Goal: Information Seeking & Learning: Learn about a topic

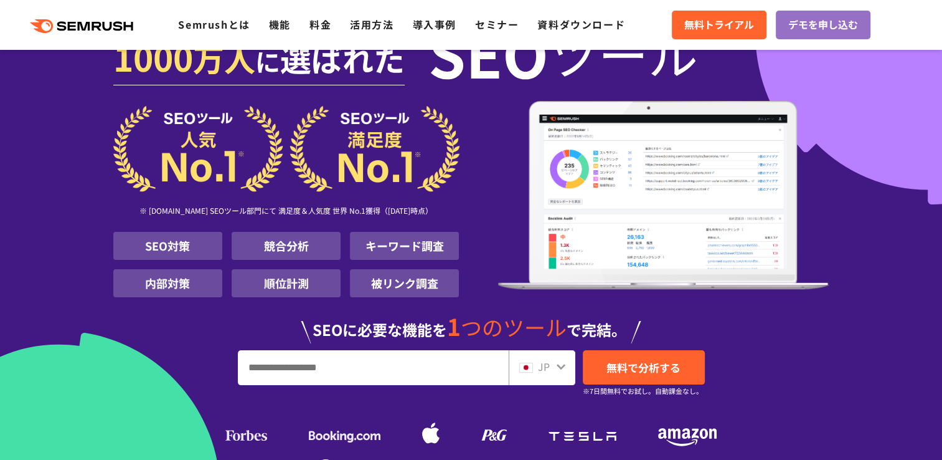
scroll to position [3, 0]
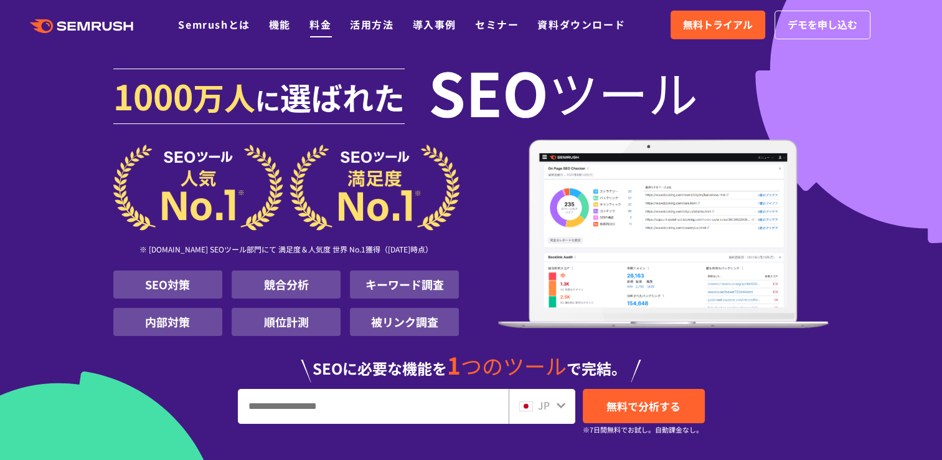
click at [316, 22] on link "料金" at bounding box center [320, 24] width 22 height 15
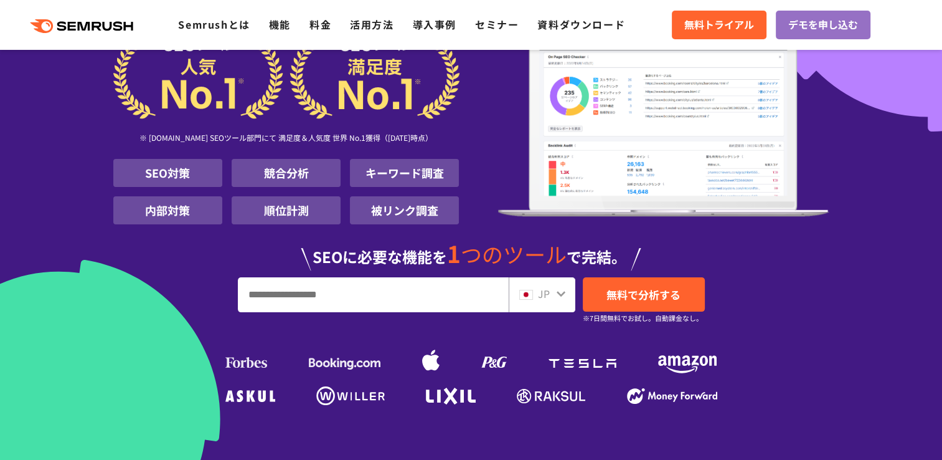
scroll to position [109, 0]
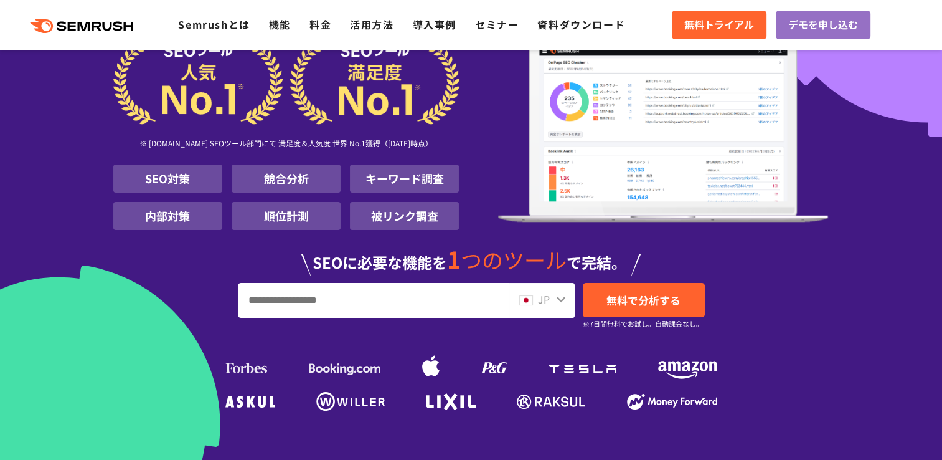
click at [422, 300] on input "URL、キーワードを入力してください" at bounding box center [374, 300] width 270 height 34
type input "*******"
click at [657, 307] on span "無料で分析する" at bounding box center [644, 300] width 74 height 16
